Goal: Information Seeking & Learning: Find specific page/section

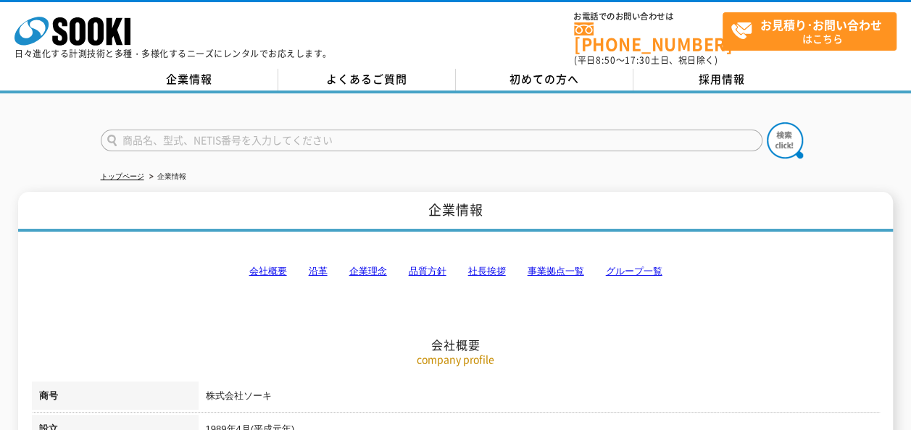
click at [555, 266] on link "事業拠点一覧" at bounding box center [555, 271] width 57 height 11
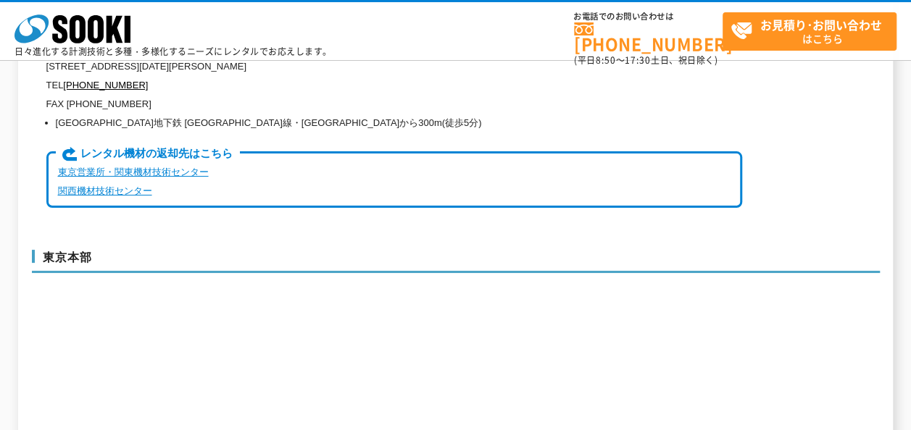
scroll to position [3634, 0]
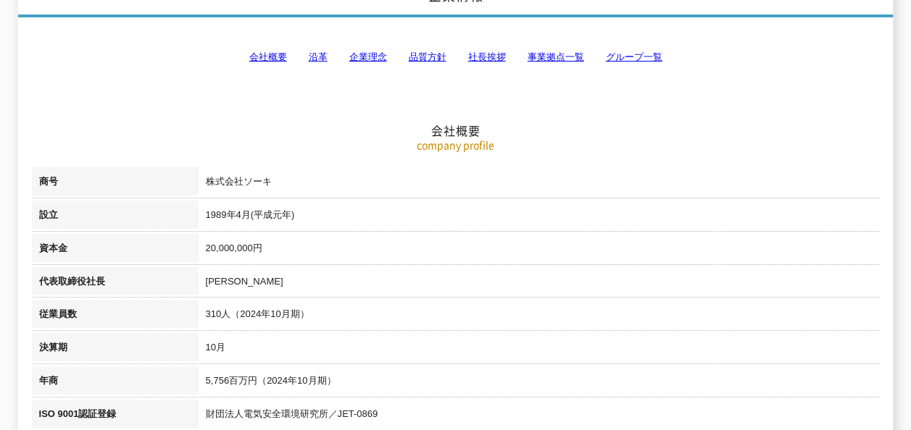
scroll to position [290, 0]
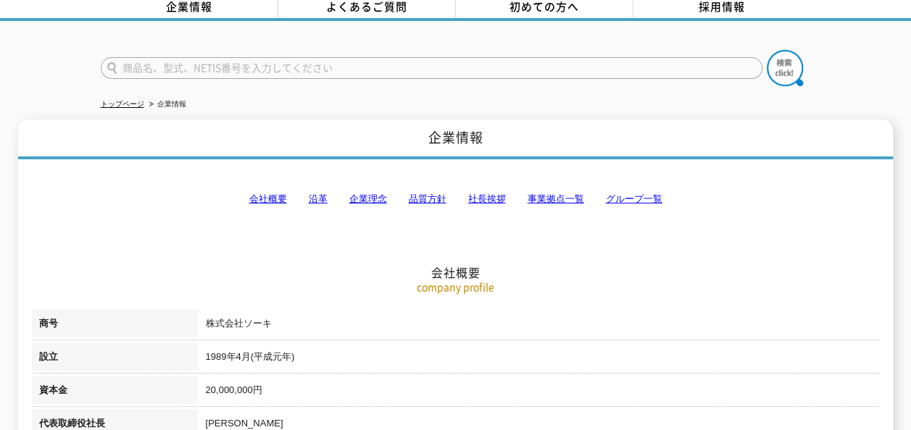
click at [617, 194] on link "グループ一覧" at bounding box center [634, 198] width 57 height 11
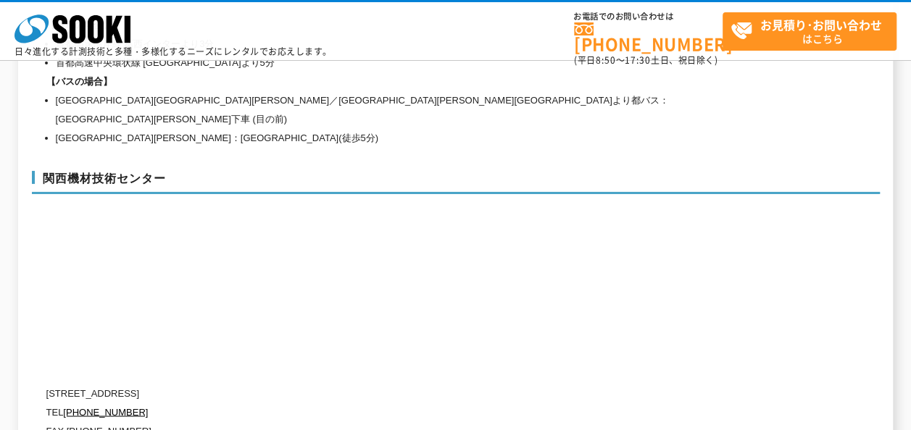
scroll to position [6665, 0]
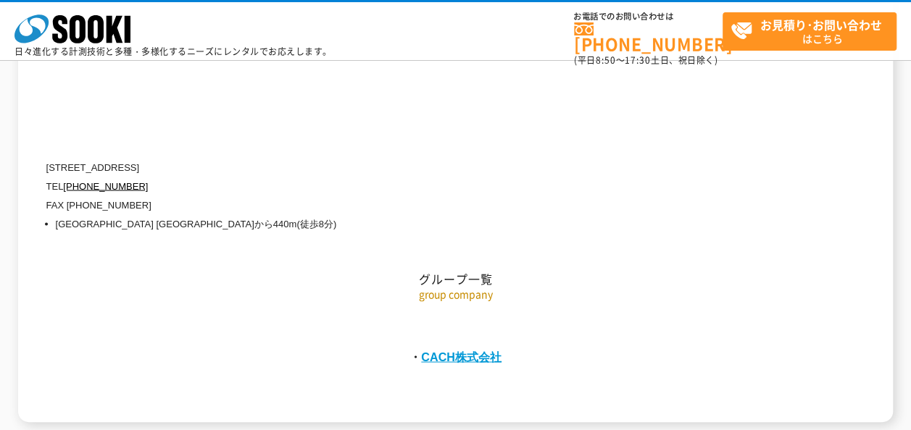
click at [427, 350] on link "CACH株式会社" at bounding box center [461, 356] width 80 height 13
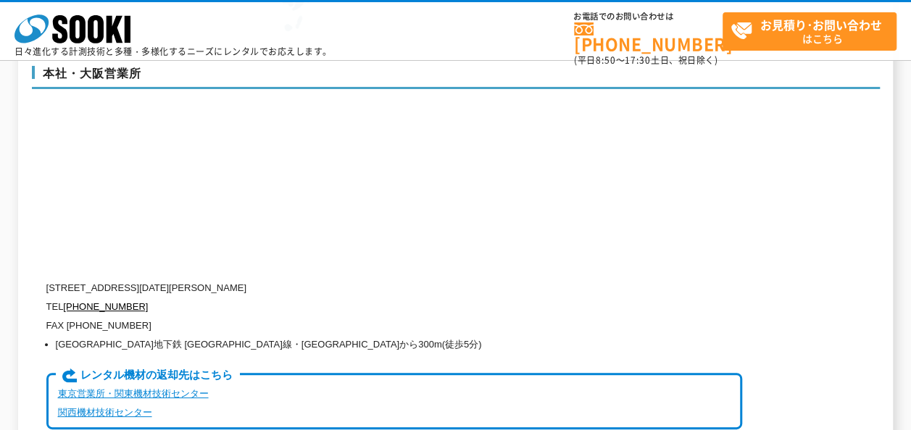
scroll to position [3549, 0]
